Goal: Task Accomplishment & Management: Manage account settings

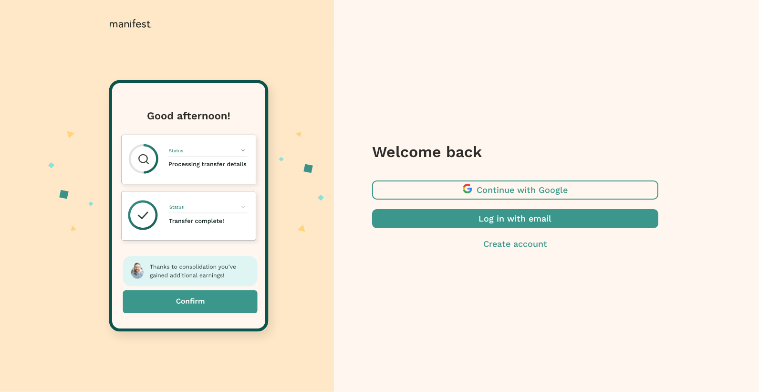
click at [490, 222] on span "button" at bounding box center [515, 218] width 286 height 19
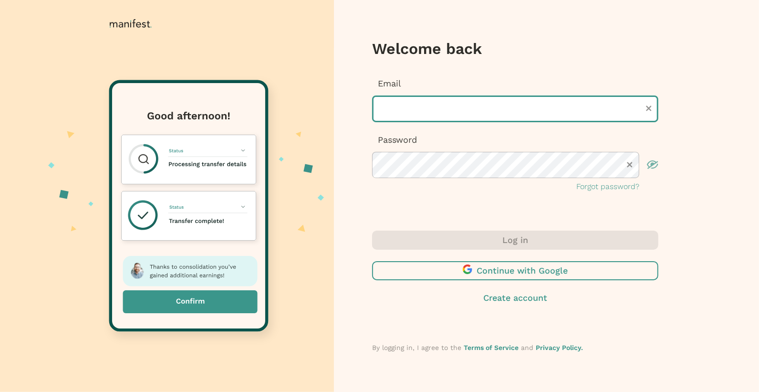
click at [432, 107] on input "text" at bounding box center [515, 108] width 286 height 27
type input "**********"
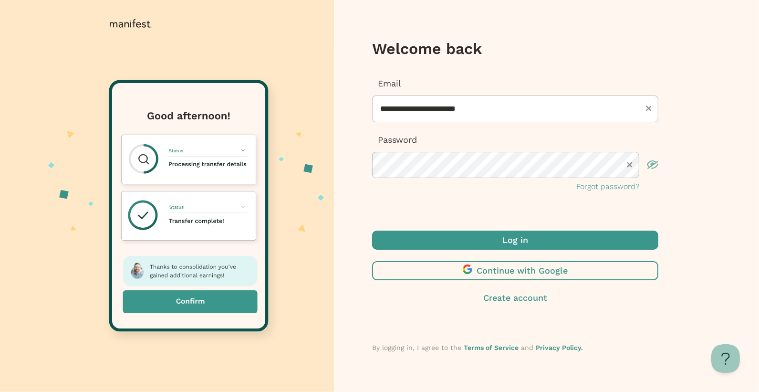
click at [539, 235] on span "submit" at bounding box center [515, 240] width 286 height 19
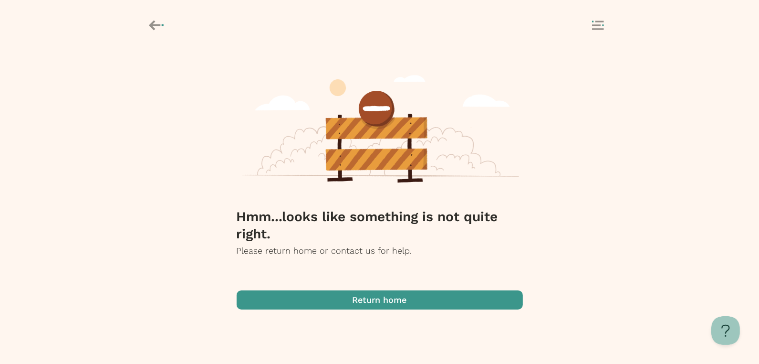
click at [357, 292] on span "button" at bounding box center [380, 299] width 286 height 19
click at [361, 294] on span "button" at bounding box center [380, 299] width 286 height 19
click at [167, 22] on div at bounding box center [379, 26] width 477 height 18
click at [153, 25] on icon at bounding box center [154, 25] width 11 height 10
click at [600, 25] on rect at bounding box center [596, 24] width 9 height 1
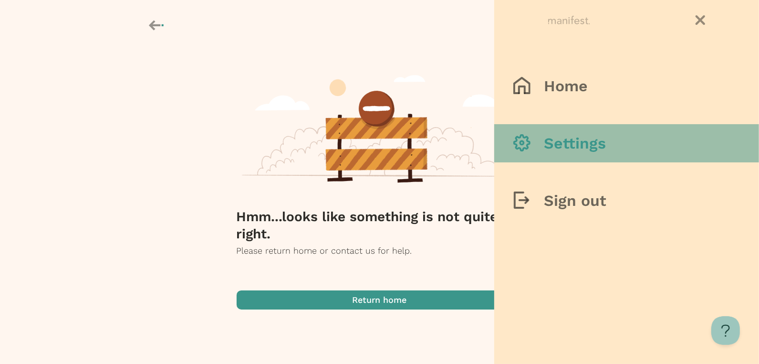
click at [561, 142] on h3 "Settings" at bounding box center [575, 143] width 62 height 19
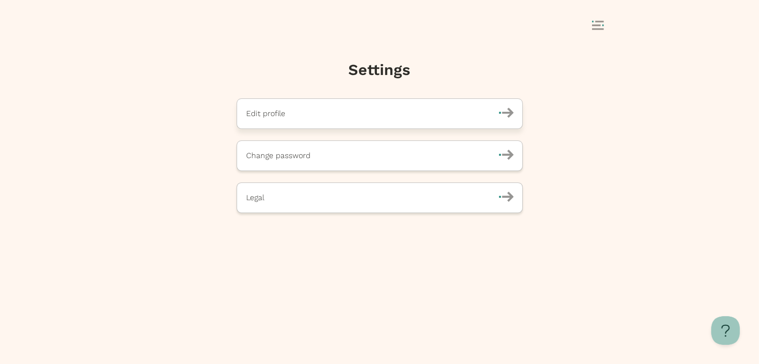
click at [327, 111] on p "Edit profile" at bounding box center [367, 113] width 241 height 11
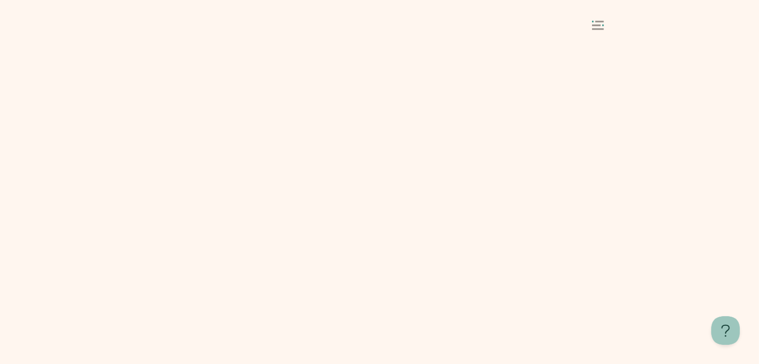
click at [597, 22] on icon at bounding box center [598, 26] width 12 height 10
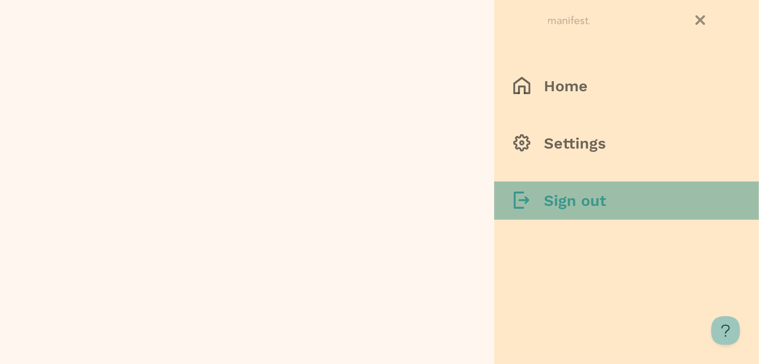
click at [564, 196] on h3 "Sign out" at bounding box center [575, 200] width 63 height 19
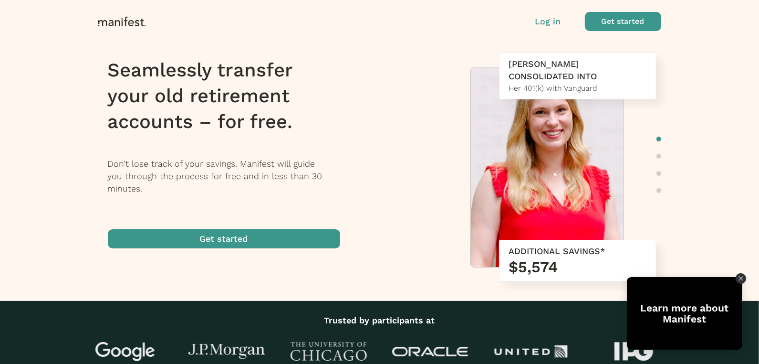
click at [553, 20] on p "Log in" at bounding box center [548, 21] width 26 height 12
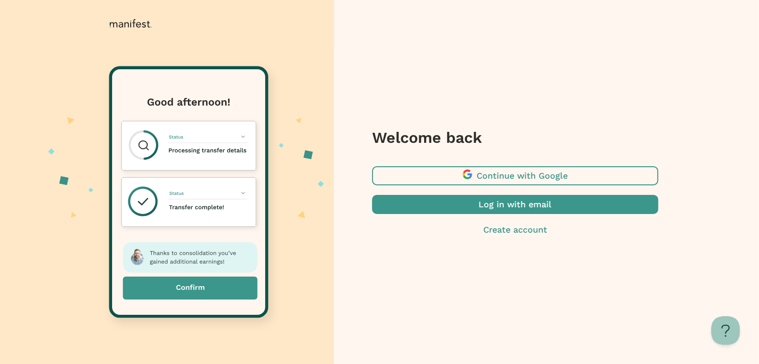
click at [492, 199] on span "button" at bounding box center [515, 204] width 286 height 19
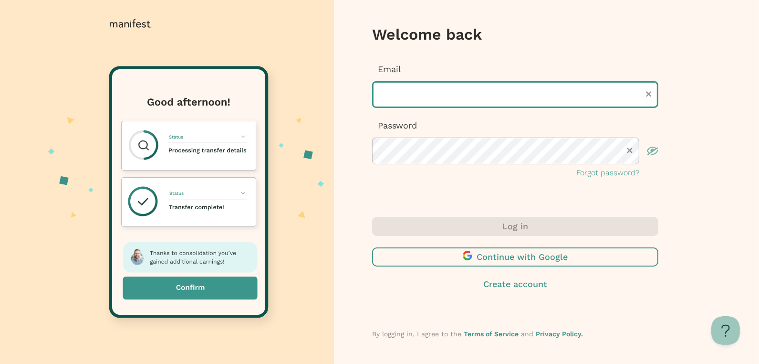
click at [388, 88] on input "text" at bounding box center [515, 94] width 286 height 27
type input "**********"
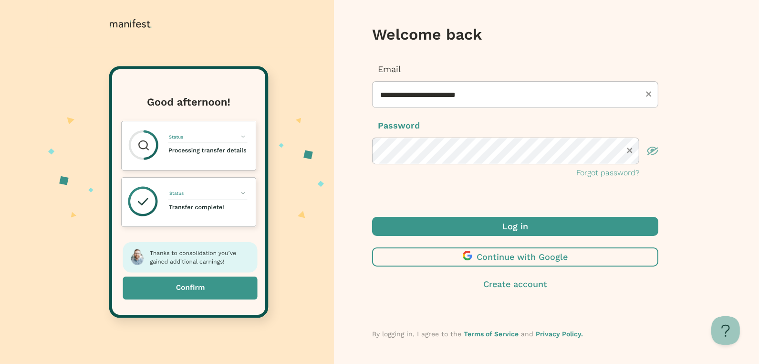
click at [533, 233] on span "submit" at bounding box center [515, 226] width 286 height 19
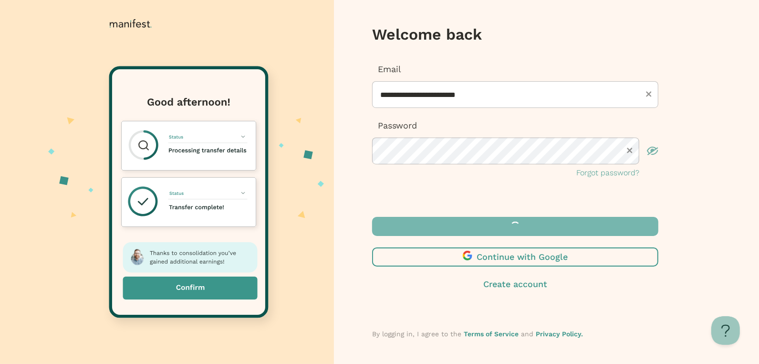
drag, startPoint x: 378, startPoint y: 179, endPoint x: 347, endPoint y: 175, distance: 31.3
click at [347, 175] on div "**********" at bounding box center [514, 182] width 361 height 364
